Goal: Task Accomplishment & Management: Complete application form

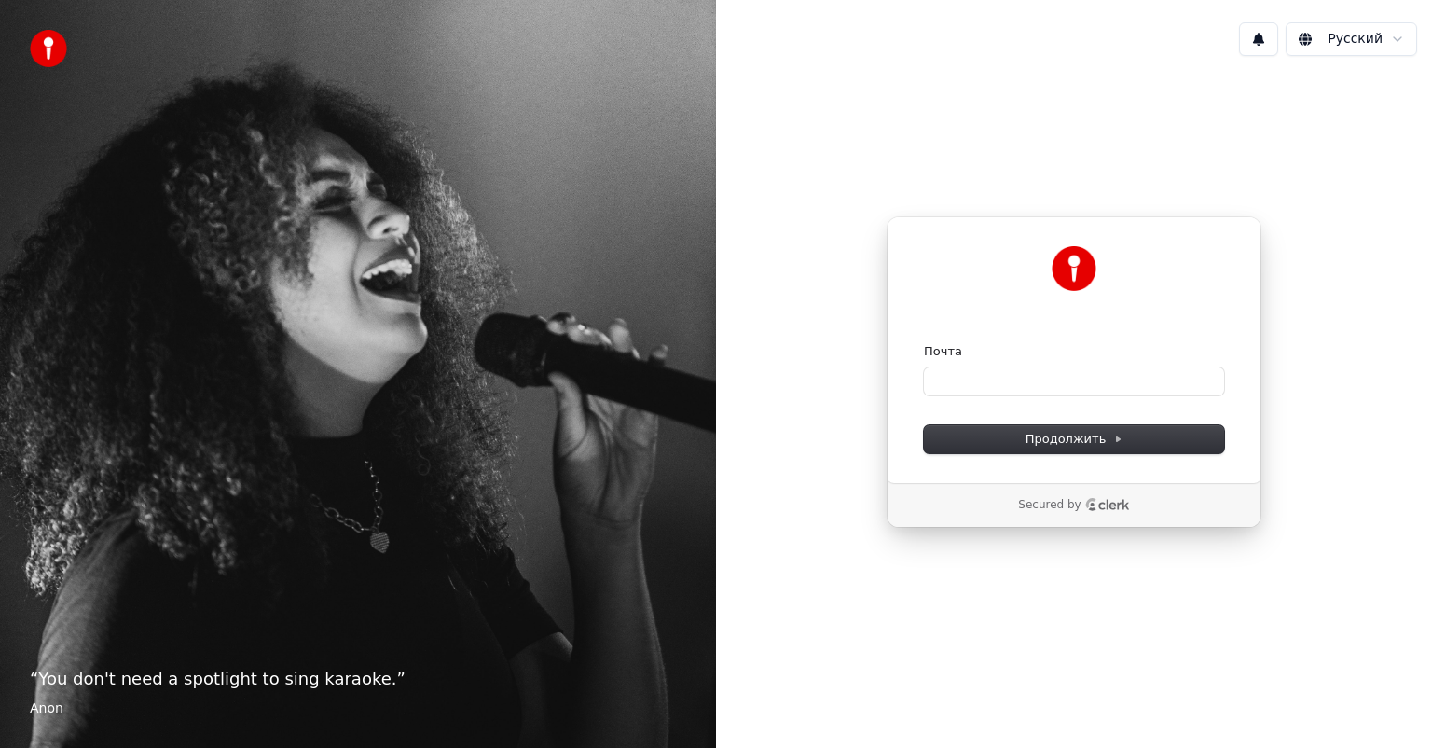
drag, startPoint x: 0, startPoint y: 0, endPoint x: 881, endPoint y: 4, distance: 881.3
click at [458, 87] on div "“ You don't need a spotlight to sing karaoke. ” [PERSON_NAME]" at bounding box center [358, 374] width 716 height 748
click at [974, 382] on input "Почта" at bounding box center [1074, 381] width 300 height 28
click at [1000, 455] on div "Продолжить с помощью Google или Почта Продолжить" at bounding box center [1074, 349] width 375 height 267
click at [994, 453] on div "Продолжить с помощью Google или Почта Продолжить" at bounding box center [1074, 349] width 375 height 267
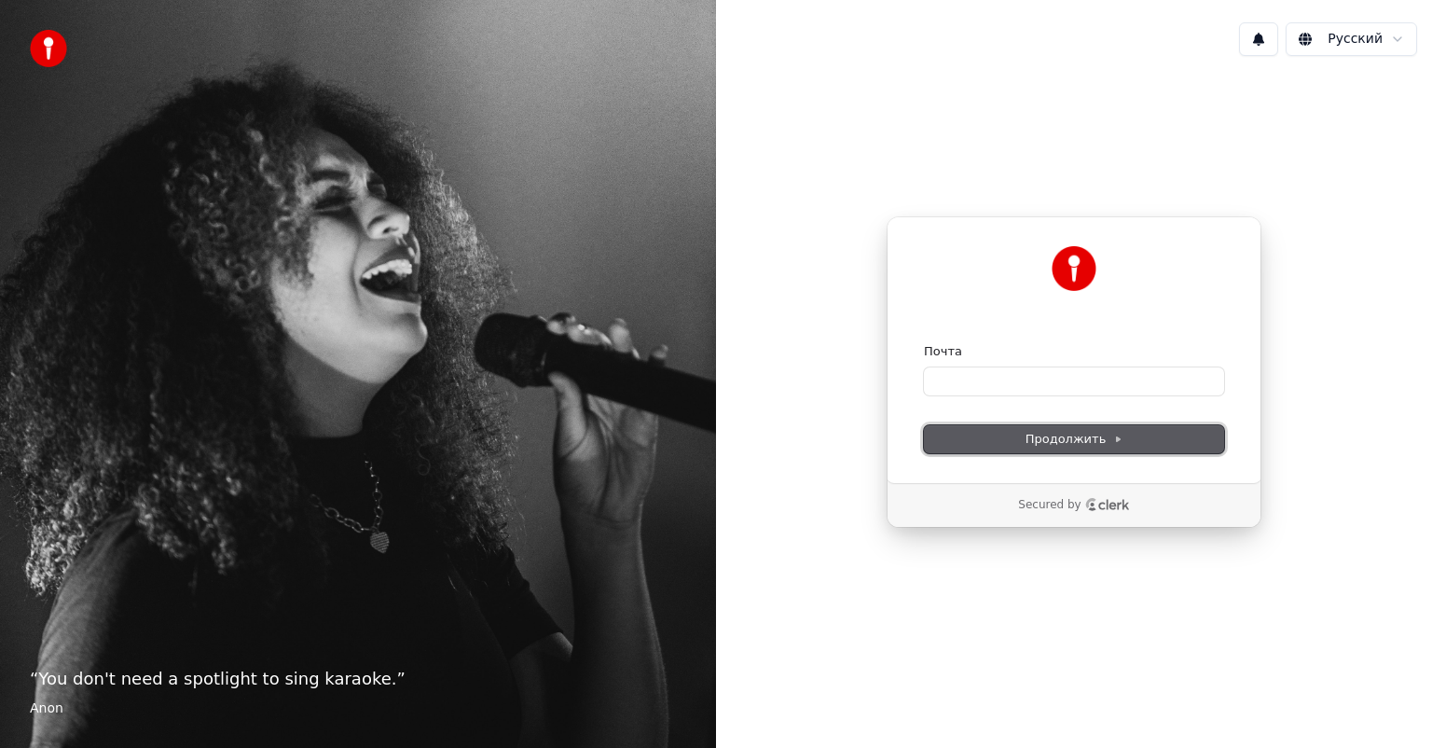
click at [985, 450] on button "Продолжить" at bounding box center [1074, 439] width 300 height 28
drag, startPoint x: 869, startPoint y: 552, endPoint x: 1180, endPoint y: 311, distance: 392.9
click at [1089, 358] on div "Продолжить с помощью Google или Почта Продолжить Secured by" at bounding box center [1074, 372] width 716 height 602
drag, startPoint x: 33, startPoint y: 39, endPoint x: 67, endPoint y: 61, distance: 40.6
click at [70, 61] on div "“ You don't need a spotlight to sing karaoke. ” [PERSON_NAME]" at bounding box center [358, 374] width 716 height 748
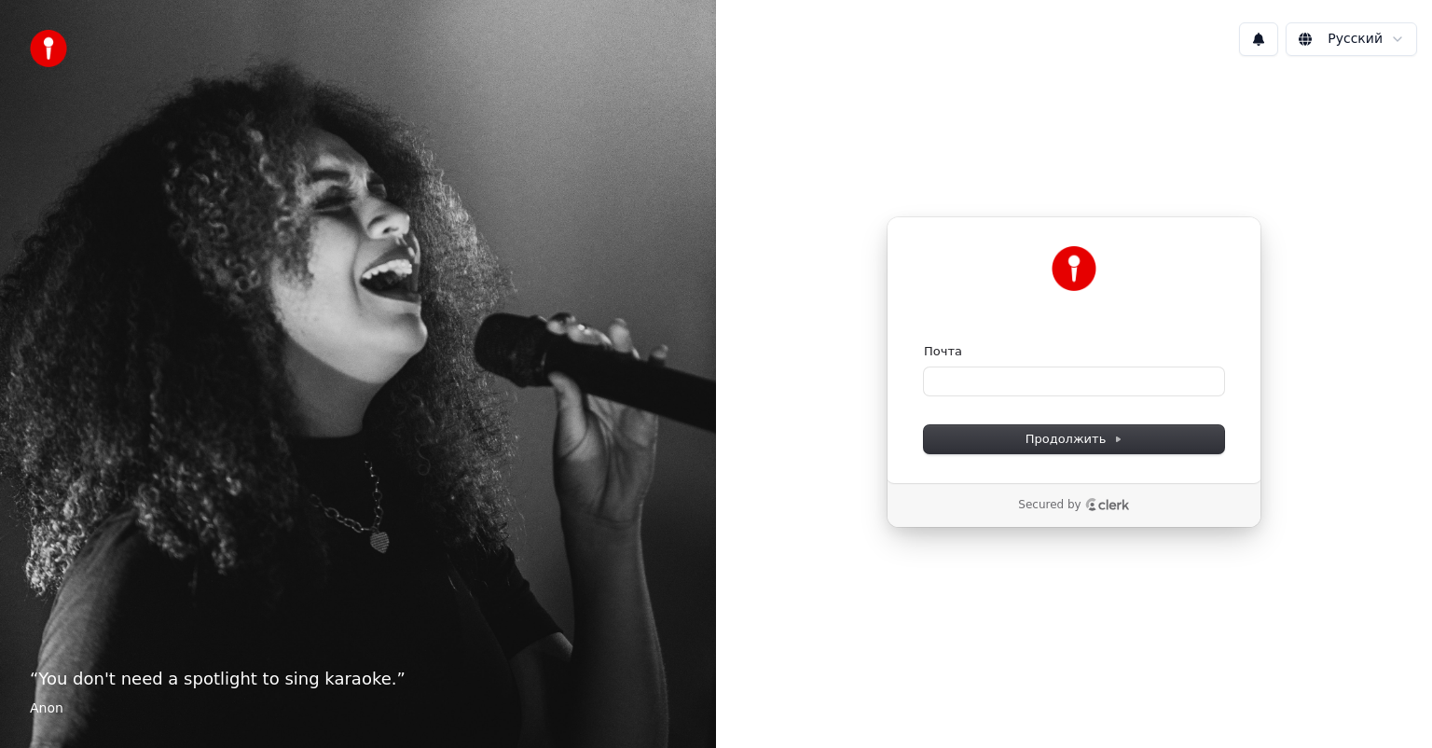
click at [62, 60] on img at bounding box center [48, 48] width 37 height 37
